Goal: Task Accomplishment & Management: Use online tool/utility

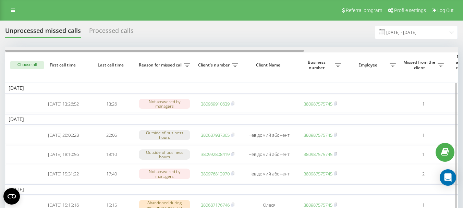
click at [314, 49] on div at bounding box center [231, 49] width 452 height 5
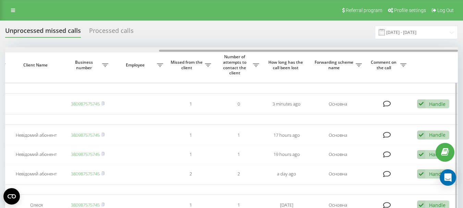
click at [145, 48] on div at bounding box center [231, 49] width 452 height 5
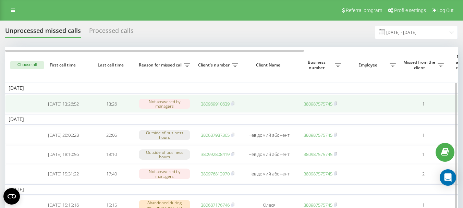
click at [213, 105] on link "380969910639" at bounding box center [215, 104] width 29 height 6
click at [204, 104] on link "380984351256" at bounding box center [215, 104] width 29 height 6
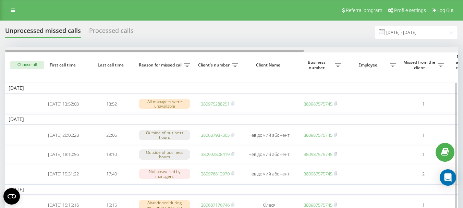
click at [319, 49] on div at bounding box center [231, 49] width 452 height 5
click at [152, 50] on div at bounding box center [231, 49] width 452 height 5
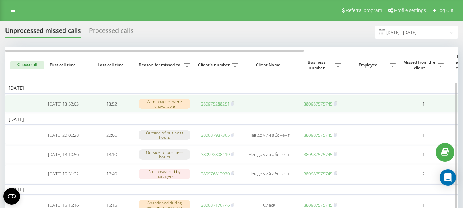
click at [204, 105] on link "380975288251" at bounding box center [215, 104] width 29 height 6
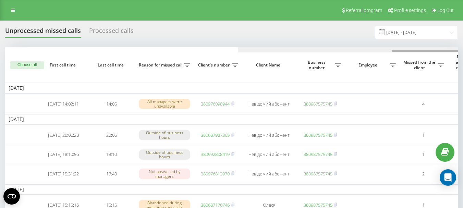
scroll to position [0, 233]
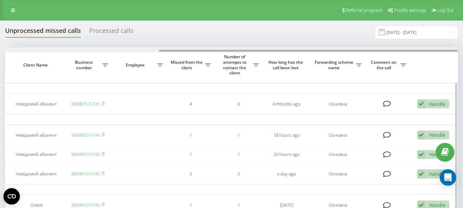
click at [312, 52] on div at bounding box center [231, 49] width 452 height 5
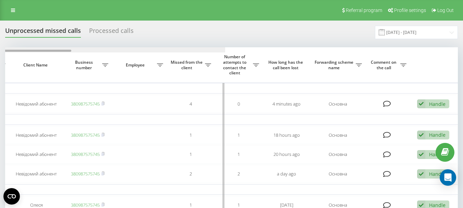
scroll to position [0, 0]
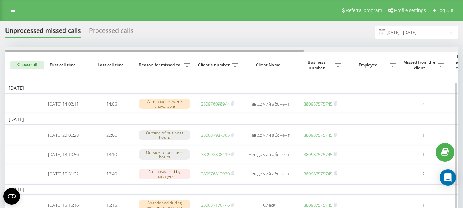
click at [151, 49] on div at bounding box center [231, 49] width 452 height 5
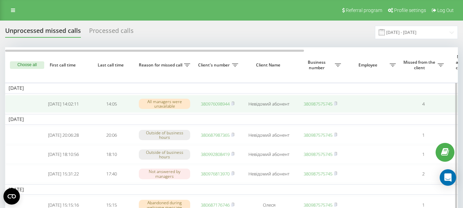
click at [221, 104] on link "380976098944" at bounding box center [215, 104] width 29 height 6
